Goal: Transaction & Acquisition: Purchase product/service

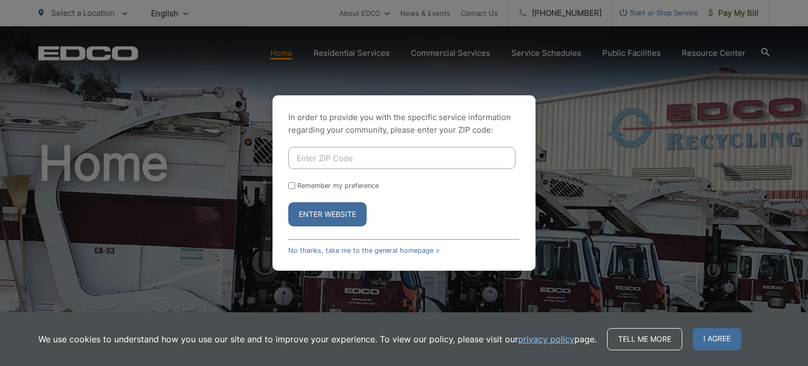
click at [463, 157] on input "Enter ZIP Code" at bounding box center [401, 158] width 227 height 22
type input "91941"
click at [288, 202] on button "Enter Website" at bounding box center [327, 214] width 78 height 24
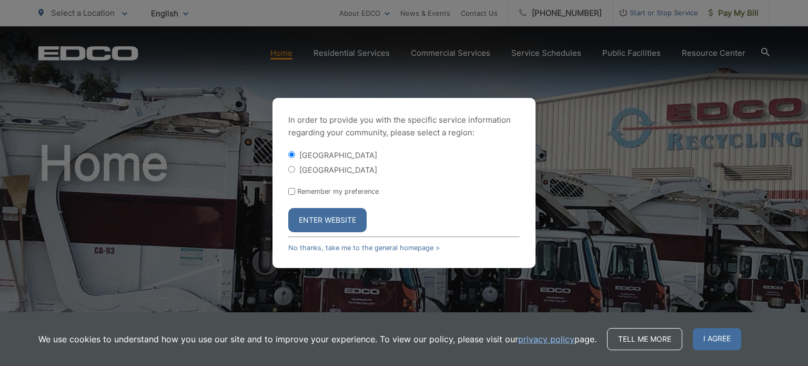
click at [319, 221] on button "Enter Website" at bounding box center [327, 220] width 78 height 24
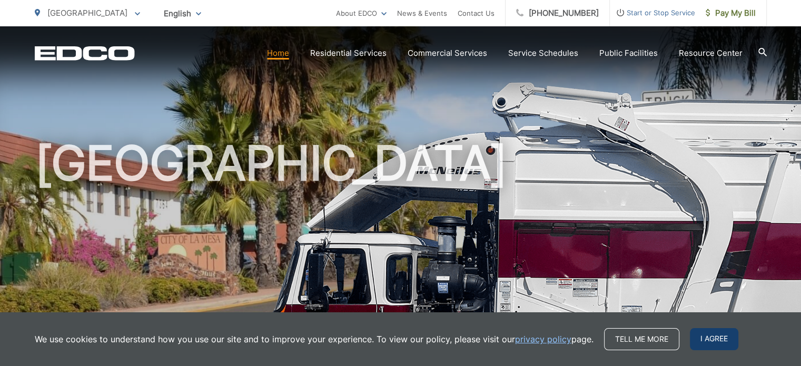
click at [717, 341] on span "I agree" at bounding box center [714, 339] width 48 height 22
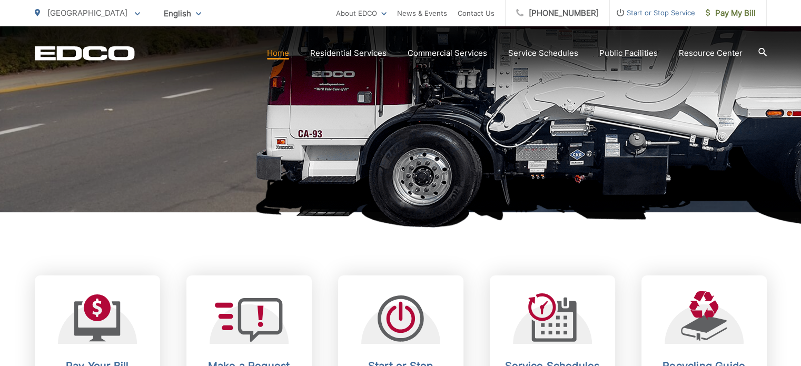
scroll to position [368, 0]
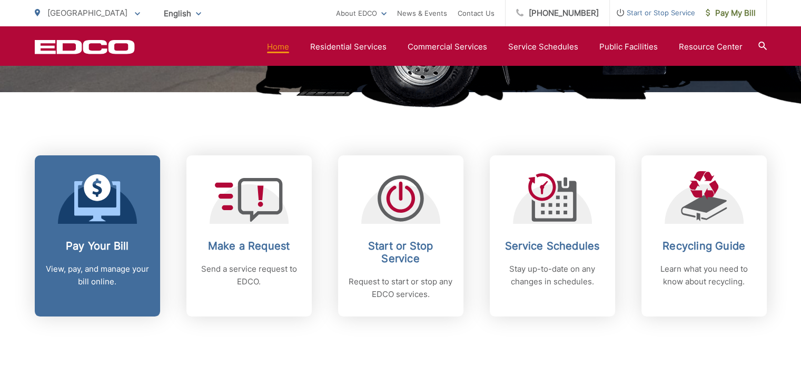
click at [119, 202] on icon at bounding box center [97, 201] width 46 height 40
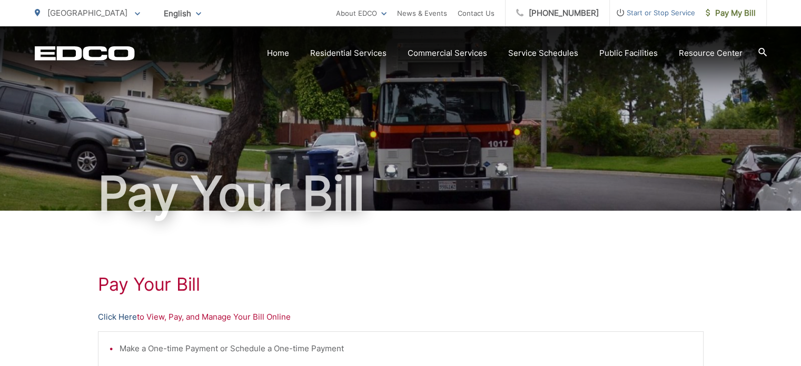
click at [128, 319] on link "Click Here" at bounding box center [117, 317] width 39 height 13
